Goal: Transaction & Acquisition: Book appointment/travel/reservation

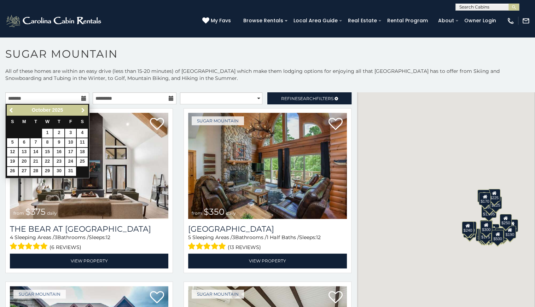
drag, startPoint x: 0, startPoint y: 0, endPoint x: 84, endPoint y: 110, distance: 137.9
click at [84, 110] on span "Next" at bounding box center [83, 111] width 6 height 6
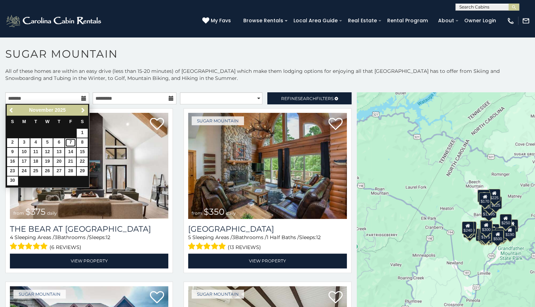
click at [71, 143] on link "7" at bounding box center [70, 142] width 11 height 9
type input "**********"
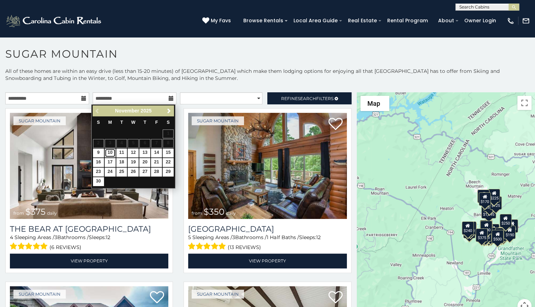
click at [109, 153] on link "10" at bounding box center [110, 153] width 11 height 9
type input "**********"
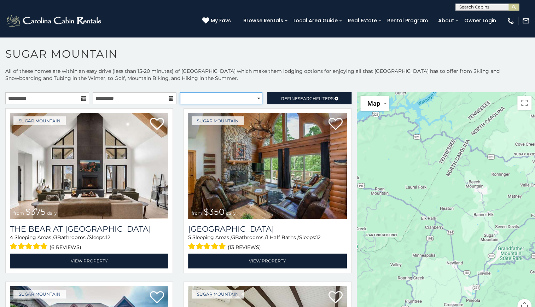
click at [234, 97] on select "**********" at bounding box center [221, 98] width 82 height 12
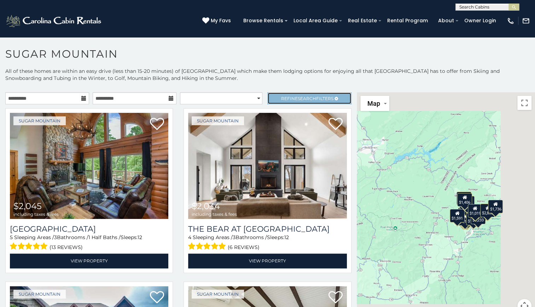
click at [287, 96] on span "Refine Search Filters" at bounding box center [307, 98] width 52 height 5
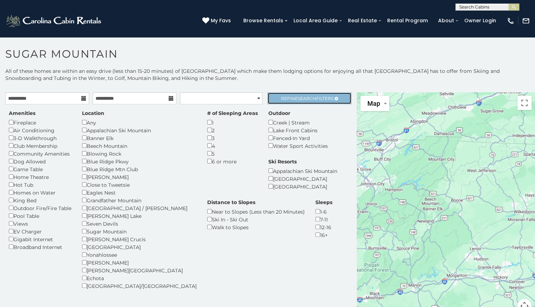
click at [310, 99] on span "Search" at bounding box center [307, 98] width 18 height 5
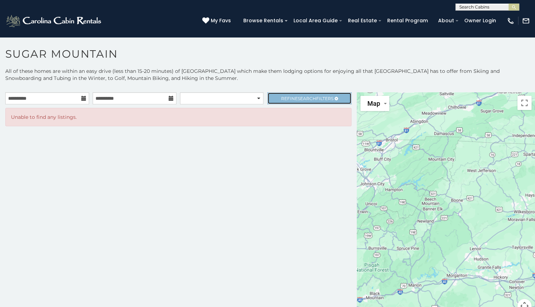
click at [310, 99] on span "Search" at bounding box center [307, 98] width 18 height 5
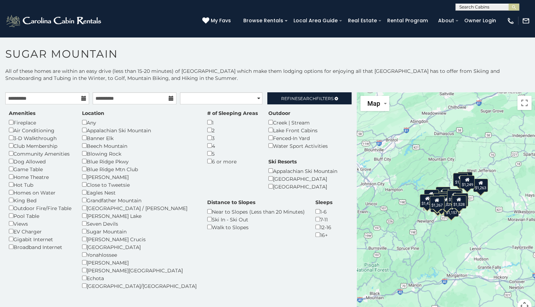
click at [422, 234] on div "$1,494 $1,426 $1,247 $1,776 $1,103 $1,583 $1,107 $1,501 $1,263 $1,249 $726 $1,4…" at bounding box center [446, 206] width 178 height 229
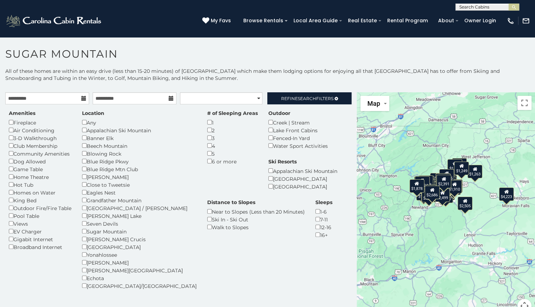
click at [462, 205] on div "$2,505" at bounding box center [465, 203] width 15 height 13
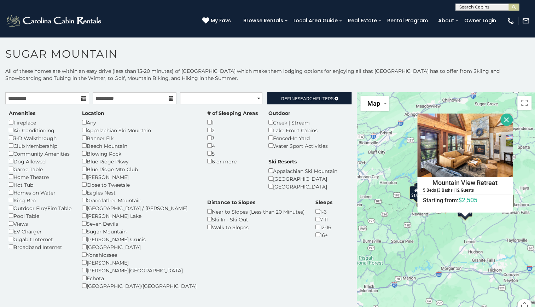
click at [427, 222] on div "$1,494 $1,426 $1,247 $1,776 $1,103 $1,583 $1,107 $1,501 $1,263 $1,249 $726 $1,4…" at bounding box center [446, 206] width 178 height 229
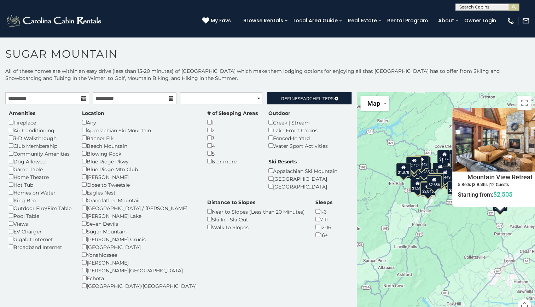
click at [427, 222] on div "$1,494 $1,426 $1,247 $1,776 $1,103 $1,583 $1,107 $1,501 $1,263 $1,249 $726 $1,4…" at bounding box center [446, 206] width 178 height 229
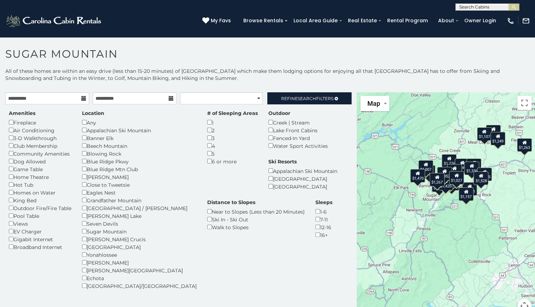
click at [425, 139] on div "$1,494 $1,426 $1,247 $1,776 $1,103 $1,583 $1,107 $1,501 $1,263 $1,249 $726 $1,4…" at bounding box center [446, 206] width 178 height 229
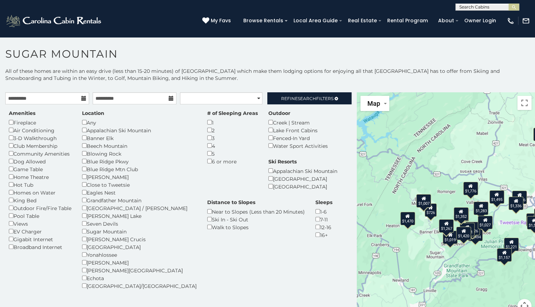
click at [420, 202] on div "$1,007" at bounding box center [423, 200] width 15 height 13
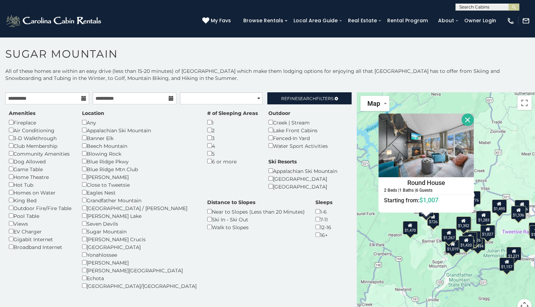
click at [431, 223] on div "$726" at bounding box center [433, 219] width 12 height 13
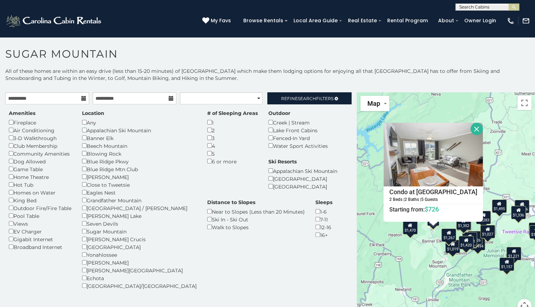
click at [476, 238] on div "$1,426" at bounding box center [475, 237] width 15 height 13
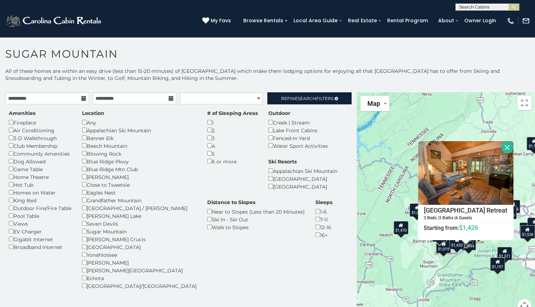
click at [399, 229] on div "$1,470" at bounding box center [401, 227] width 15 height 13
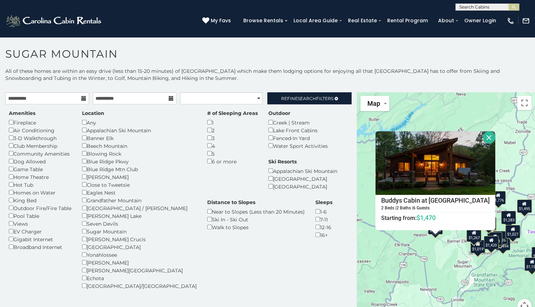
click at [500, 236] on div "$1,426" at bounding box center [500, 237] width 15 height 13
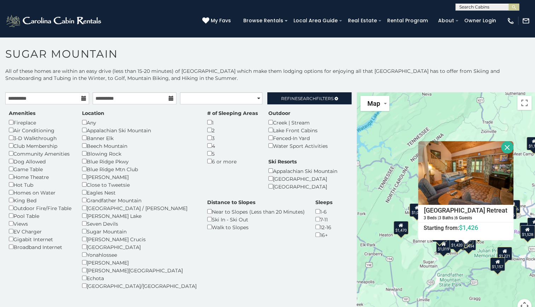
click at [505, 256] on div "$1,221" at bounding box center [504, 253] width 15 height 13
